Goal: Contribute content: Add original content to the website for others to see

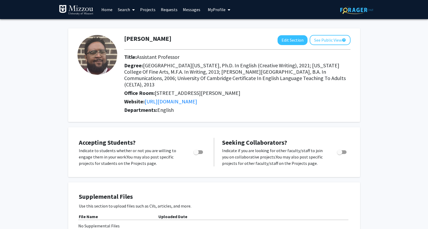
click at [125, 8] on link "Search" at bounding box center [126, 9] width 22 height 19
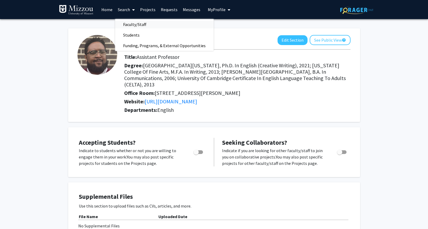
click at [127, 25] on span "Faculty/Staff" at bounding box center [134, 24] width 39 height 11
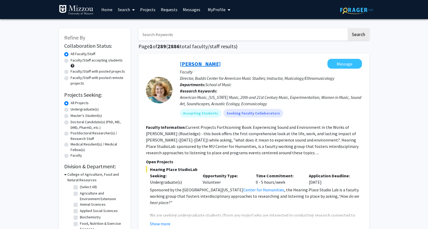
click at [195, 62] on link "Megan Murph" at bounding box center [200, 63] width 41 height 7
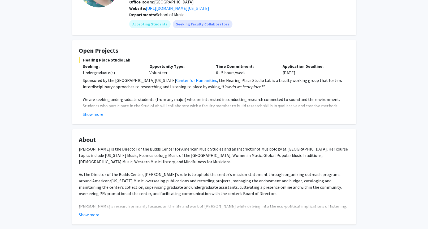
scroll to position [61, 0]
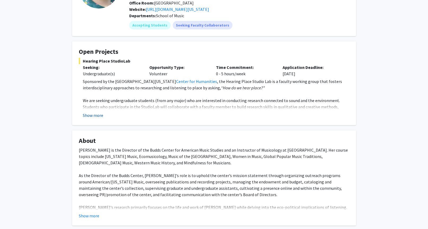
click at [96, 112] on button "Show more" at bounding box center [93, 115] width 20 height 6
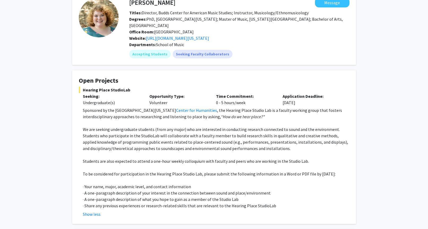
scroll to position [29, 0]
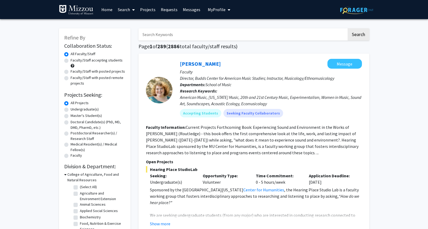
click at [109, 9] on link "Home" at bounding box center [107, 9] width 16 height 19
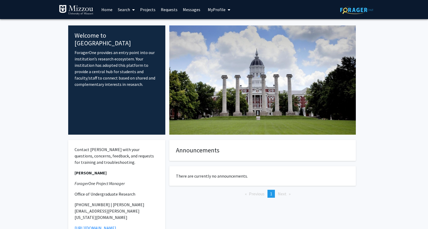
click at [211, 10] on span "My Profile" at bounding box center [217, 9] width 18 height 5
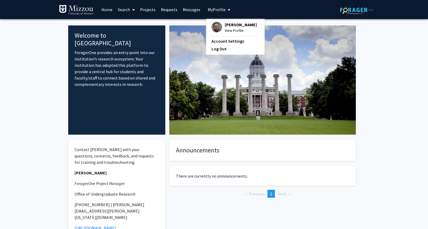
click at [220, 24] on fg-profile-picture at bounding box center [216, 28] width 11 height 12
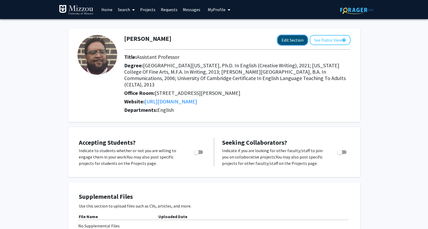
click at [291, 38] on button "Edit Section" at bounding box center [293, 40] width 30 height 10
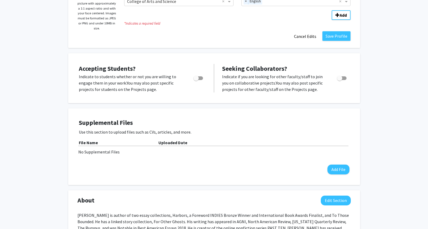
scroll to position [110, 0]
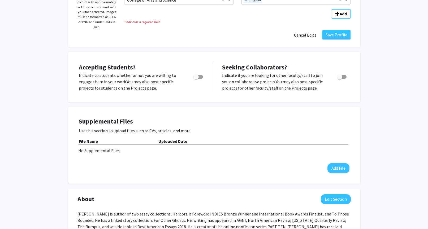
click at [198, 75] on span "Toggle" at bounding box center [195, 76] width 5 height 5
click at [196, 79] on input "Would you like to permit student requests?" at bounding box center [196, 79] width 0 height 0
checkbox input "true"
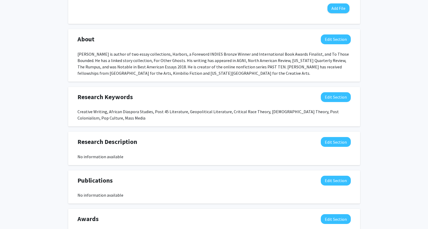
scroll to position [272, 0]
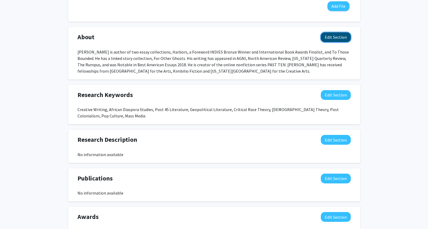
click at [337, 34] on button "Edit Section" at bounding box center [336, 37] width 30 height 10
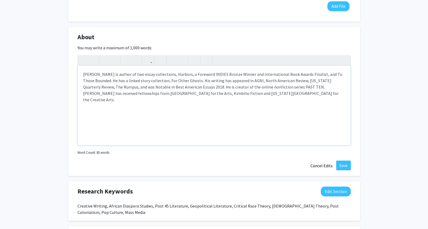
click at [97, 75] on div "Donald Quist is author of two essay collections, Harbors, a Foreword INDIES Bro…" at bounding box center [214, 106] width 273 height 80
click at [118, 74] on div "Donald Edem Quist is author of two essay collections, Harbors, a Foreword INDIE…" at bounding box center [214, 106] width 273 height 80
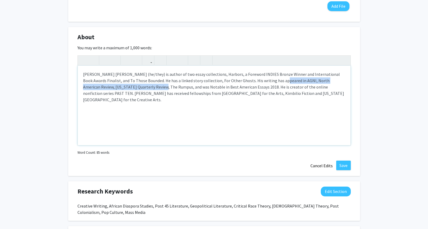
drag, startPoint x: 262, startPoint y: 80, endPoint x: 137, endPoint y: 86, distance: 125.6
click at [137, 86] on div "Donald Edem Quist (he/they) is author of two essay collections, Harbors, a Fore…" at bounding box center [214, 106] width 273 height 80
click at [113, 59] on icon "button" at bounding box center [114, 60] width 5 height 9
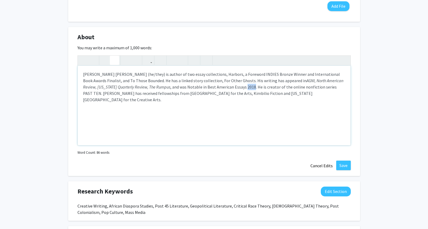
drag, startPoint x: 211, startPoint y: 88, endPoint x: 218, endPoint y: 88, distance: 6.9
click at [218, 88] on p "Donald Edem Quist (he/they) is author of two essay collections, Harbors, a Fore…" at bounding box center [214, 87] width 262 height 32
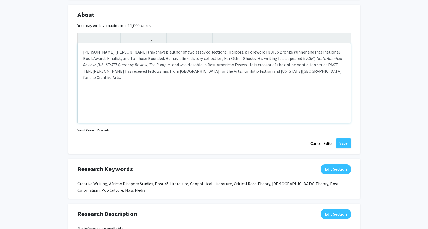
scroll to position [301, 0]
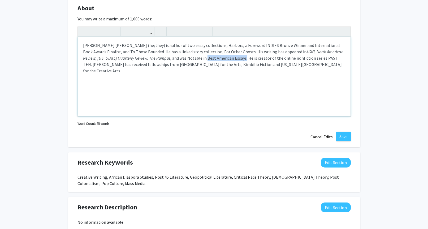
drag, startPoint x: 172, startPoint y: 58, endPoint x: 210, endPoint y: 59, distance: 38.2
click at [210, 59] on p "Donald Edem Quist (he/they) is author of two essay collections, Harbors, a Fore…" at bounding box center [214, 58] width 262 height 32
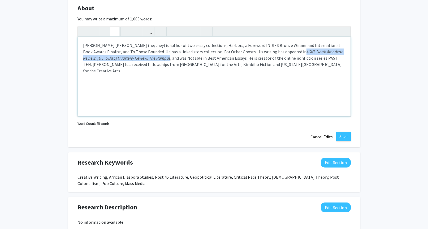
click at [116, 32] on icon "button" at bounding box center [114, 31] width 5 height 9
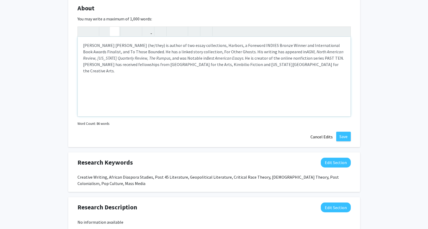
click at [196, 66] on p "Donald Edem Quist (he/they) is author of two essay collections, Harbors, a Fore…" at bounding box center [214, 58] width 262 height 32
type textarea "<p>Donald Edem Quist (he/they) is author of two essay collections, Harbors, a F…"
click at [347, 138] on button "Save" at bounding box center [343, 137] width 15 height 10
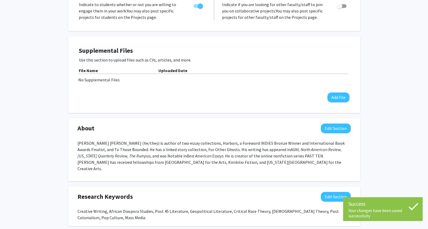
scroll to position [0, 0]
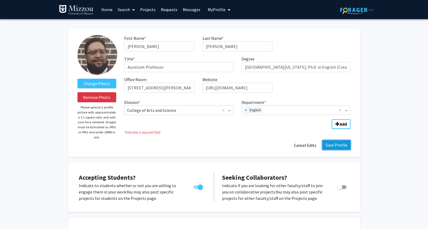
click at [337, 145] on button "Save Profile" at bounding box center [336, 145] width 28 height 10
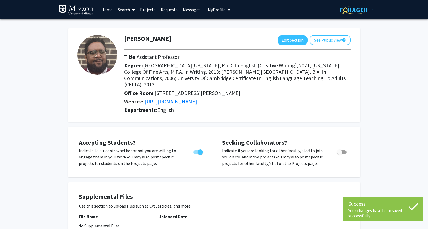
click at [148, 11] on link "Projects" at bounding box center [147, 9] width 21 height 19
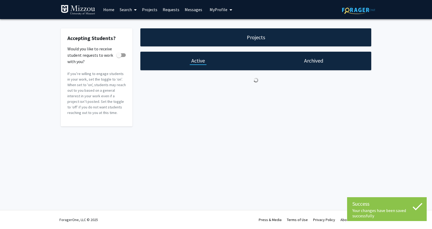
checkbox input "true"
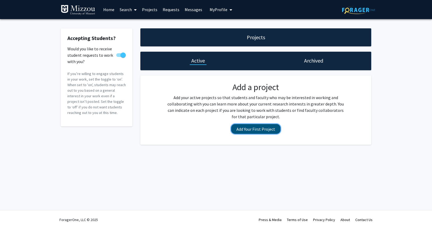
click at [255, 130] on button "Add Your First Project" at bounding box center [255, 129] width 49 height 10
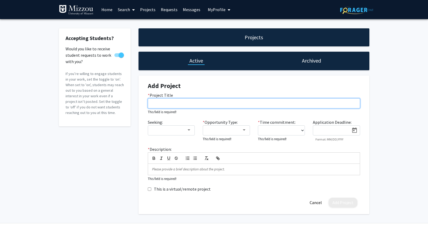
click at [157, 103] on input "* Project Title" at bounding box center [254, 103] width 212 height 10
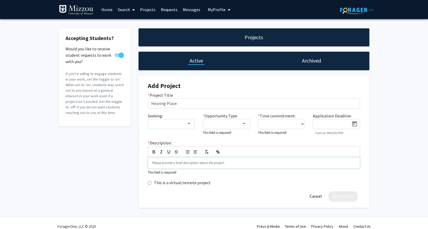
click at [161, 164] on p at bounding box center [254, 163] width 204 height 5
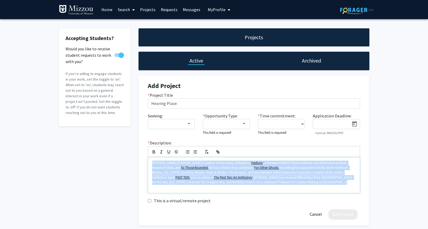
scroll to position [20, 0]
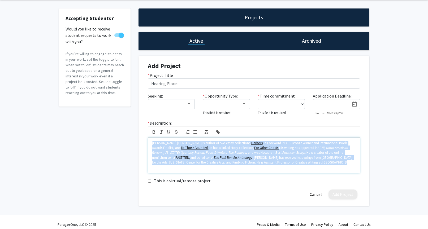
drag, startPoint x: 149, startPoint y: 160, endPoint x: 254, endPoint y: 233, distance: 127.9
click at [254, 209] on html "Skip navigation Home Search Projects Requests Messages My Profile Donald Quist …" at bounding box center [214, 94] width 428 height 229
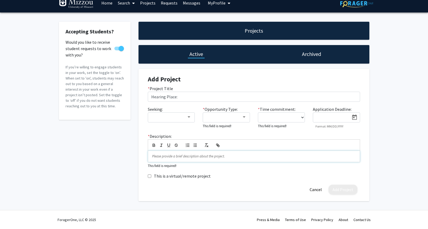
scroll to position [7, 0]
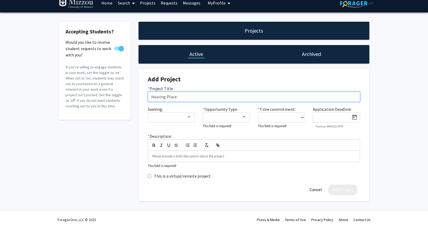
click at [186, 97] on input "Hearing Place:" at bounding box center [254, 97] width 212 height 10
type input "Hearing Place StudioLab"
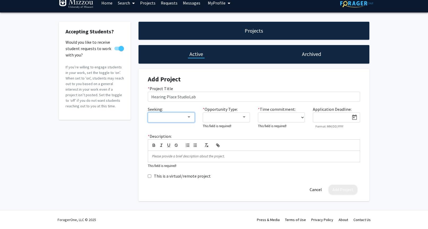
click at [187, 118] on div at bounding box center [189, 117] width 5 height 4
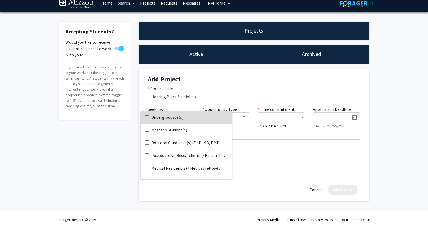
click at [187, 118] on span "Undergraduate(s)" at bounding box center [189, 117] width 76 height 13
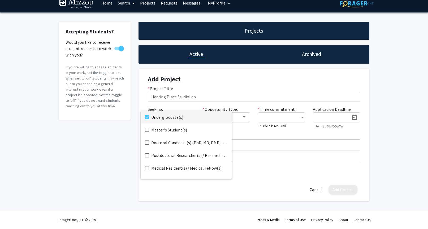
click at [233, 104] on div at bounding box center [214, 114] width 428 height 229
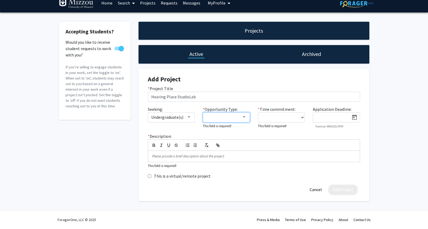
click at [244, 116] on div at bounding box center [244, 117] width 5 height 4
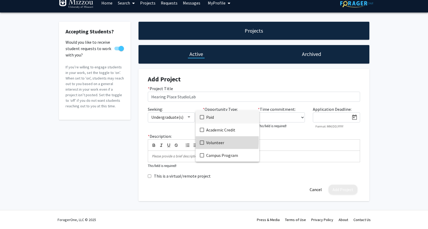
click at [201, 141] on mat-pseudo-checkbox at bounding box center [202, 143] width 4 height 4
click at [297, 117] on div at bounding box center [214, 114] width 428 height 229
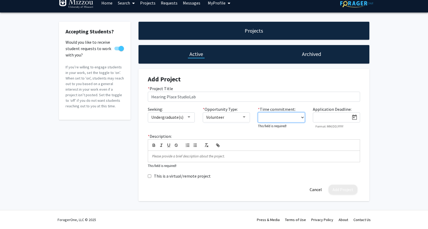
click at [301, 117] on select "0 - 5 hours/week 5 - 10 hours/week 10 - 15 hours/week 15 - 20 hours/week 20 - 3…" at bounding box center [281, 118] width 47 height 10
select select "0 - 5"
click at [258, 113] on select "0 - 5 hours/week 5 - 10 hours/week 10 - 15 hours/week 15 - 20 hours/week 20 - 3…" at bounding box center [281, 118] width 47 height 10
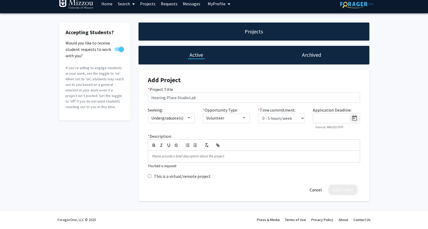
click at [354, 116] on icon "Open calendar" at bounding box center [354, 117] width 5 height 5
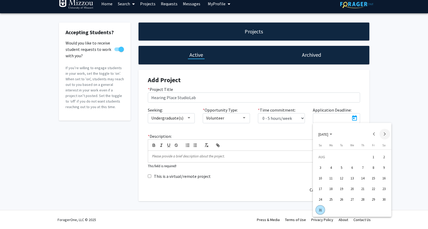
click at [386, 136] on button "Next month" at bounding box center [384, 134] width 11 height 11
click at [339, 209] on div "30" at bounding box center [342, 210] width 10 height 10
type input "9/30/2025"
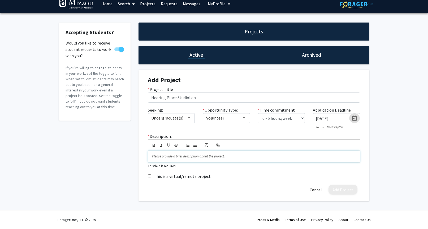
click at [157, 159] on div at bounding box center [254, 156] width 212 height 11
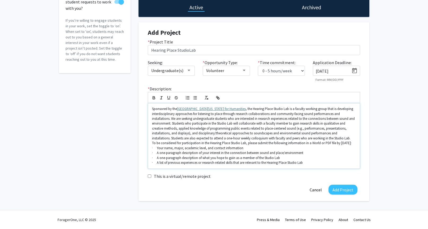
scroll to position [58, 0]
click at [152, 141] on p "To be considered for participation in the Hearing Place Studio Lab, please subm…" at bounding box center [254, 143] width 204 height 5
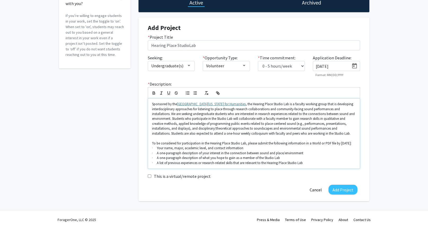
click at [186, 146] on p "To be considered for participation in the Hearing Place Studio Lab, please subm…" at bounding box center [254, 143] width 204 height 5
click at [341, 190] on button "Add Project" at bounding box center [342, 190] width 29 height 10
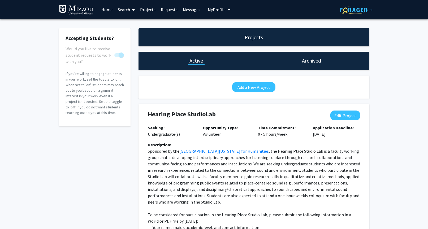
click at [211, 12] on span "My Profile" at bounding box center [217, 9] width 18 height 5
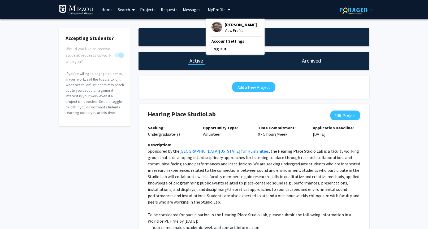
click at [225, 22] on span "[PERSON_NAME]" at bounding box center [241, 25] width 32 height 6
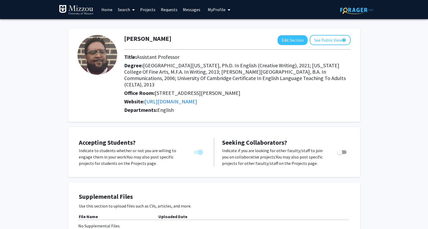
click at [214, 9] on span "My Profile" at bounding box center [217, 9] width 18 height 5
click at [228, 30] on span "View Profile" at bounding box center [241, 31] width 32 height 6
click at [216, 12] on button "My Profile" at bounding box center [219, 9] width 26 height 19
click at [230, 30] on span "View Profile" at bounding box center [241, 31] width 32 height 6
click at [215, 8] on span "My Profile" at bounding box center [217, 9] width 18 height 5
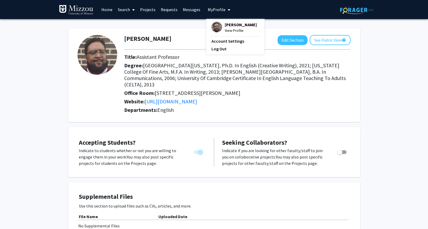
click at [226, 25] on span "[PERSON_NAME]" at bounding box center [241, 25] width 32 height 6
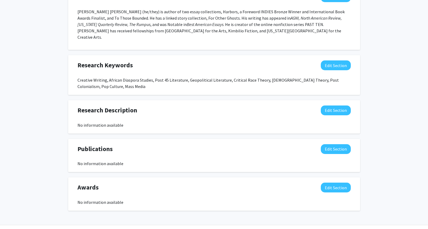
scroll to position [280, 0]
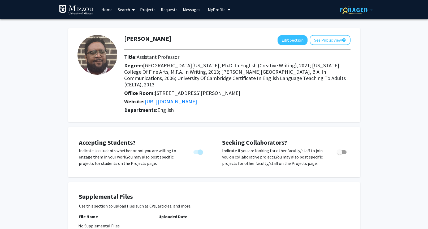
click at [146, 13] on link "Projects" at bounding box center [147, 9] width 21 height 19
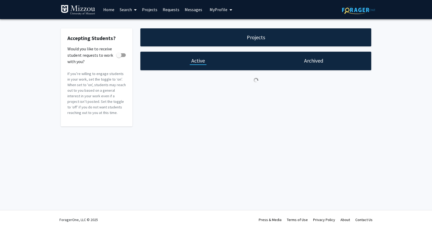
checkbox input "true"
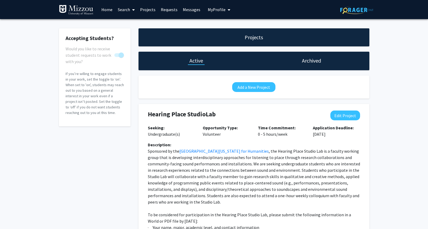
click at [111, 11] on link "Home" at bounding box center [107, 9] width 16 height 19
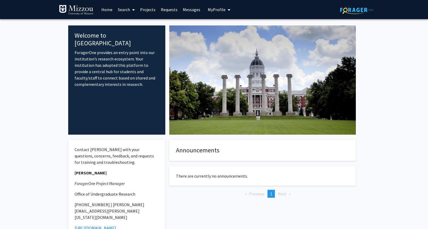
click at [219, 10] on span "My Profile" at bounding box center [217, 9] width 18 height 5
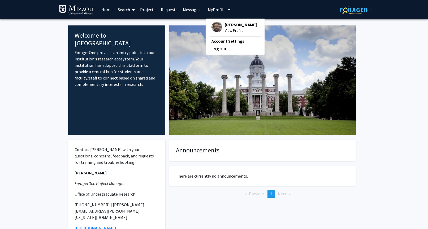
click at [233, 26] on span "[PERSON_NAME]" at bounding box center [241, 25] width 32 height 6
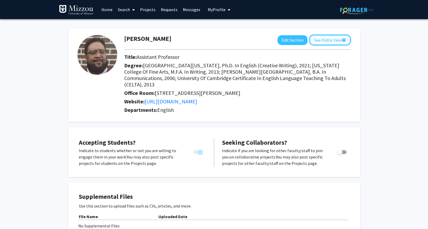
click at [323, 40] on button "See Public View help" at bounding box center [330, 40] width 41 height 10
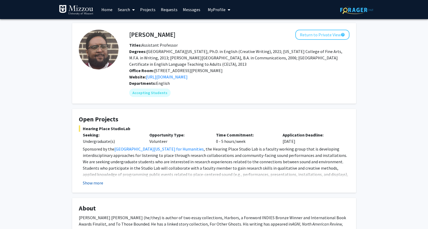
click at [96, 186] on button "Show more" at bounding box center [93, 183] width 20 height 6
